Goal: Information Seeking & Learning: Learn about a topic

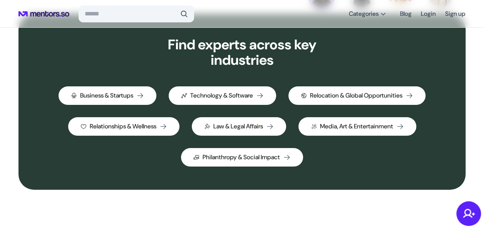
scroll to position [238, 0]
click at [133, 94] on h6 "Business & Startups" at bounding box center [106, 95] width 53 height 9
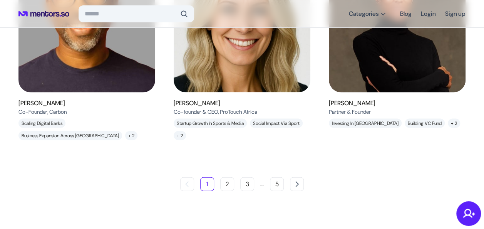
scroll to position [797, 0]
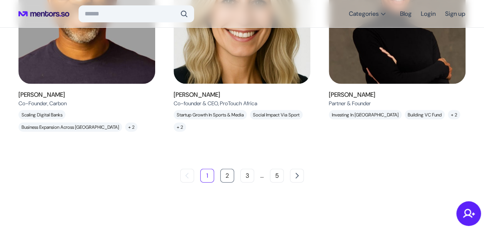
click at [232, 176] on button "2" at bounding box center [227, 176] width 14 height 14
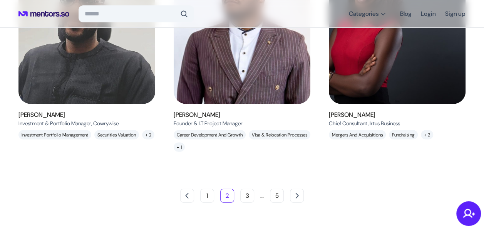
scroll to position [760, 0]
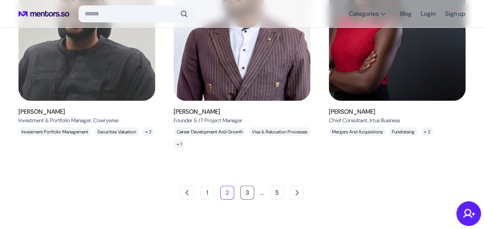
click at [245, 190] on button "3" at bounding box center [247, 192] width 14 height 14
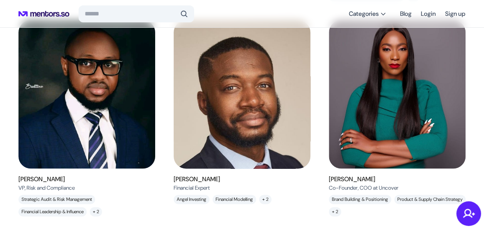
scroll to position [499, 0]
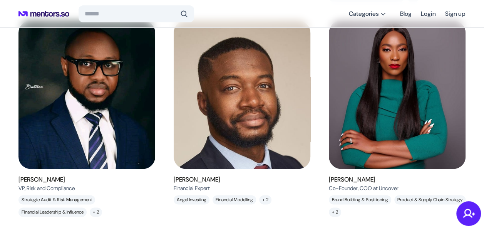
click at [242, 111] on img at bounding box center [242, 94] width 154 height 167
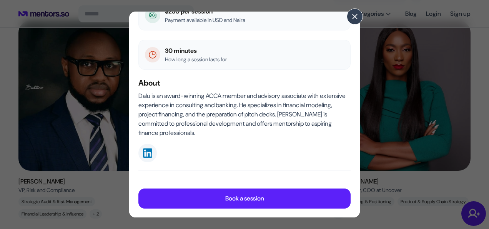
scroll to position [95, 0]
click at [352, 17] on span at bounding box center [355, 16] width 8 height 8
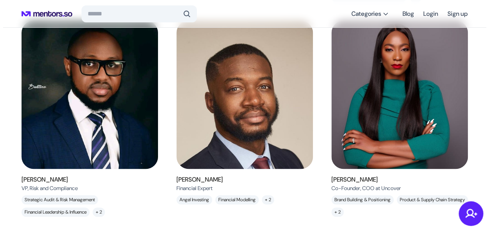
scroll to position [503, 0]
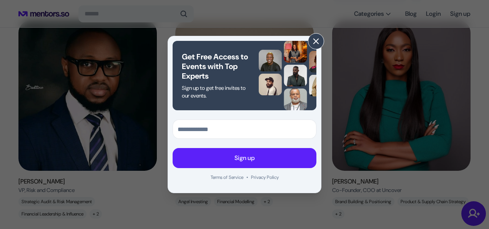
click at [315, 44] on span at bounding box center [316, 41] width 8 height 8
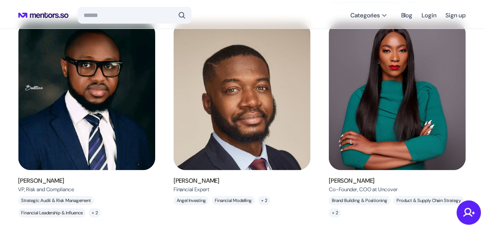
scroll to position [499, 0]
